Goal: Information Seeking & Learning: Learn about a topic

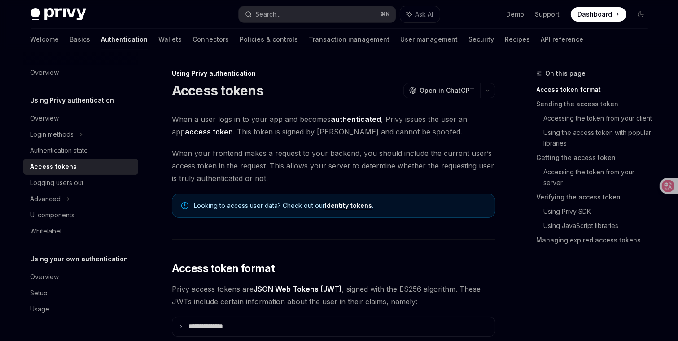
click at [227, 118] on span "When a user logs in to your app and becomes authenticated , Privy issues the us…" at bounding box center [333, 125] width 323 height 25
click at [258, 118] on span "When a user logs in to your app and becomes authenticated , Privy issues the us…" at bounding box center [333, 125] width 323 height 25
drag, startPoint x: 317, startPoint y: 118, endPoint x: 325, endPoint y: 120, distance: 7.7
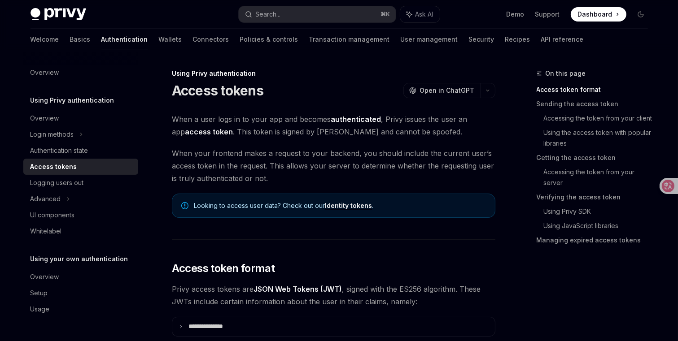
click at [317, 118] on span "When a user logs in to your app and becomes authenticated , Privy issues the us…" at bounding box center [333, 125] width 323 height 25
click at [353, 120] on strong "authenticated" at bounding box center [356, 119] width 50 height 9
